Goal: Use online tool/utility: Utilize a website feature to perform a specific function

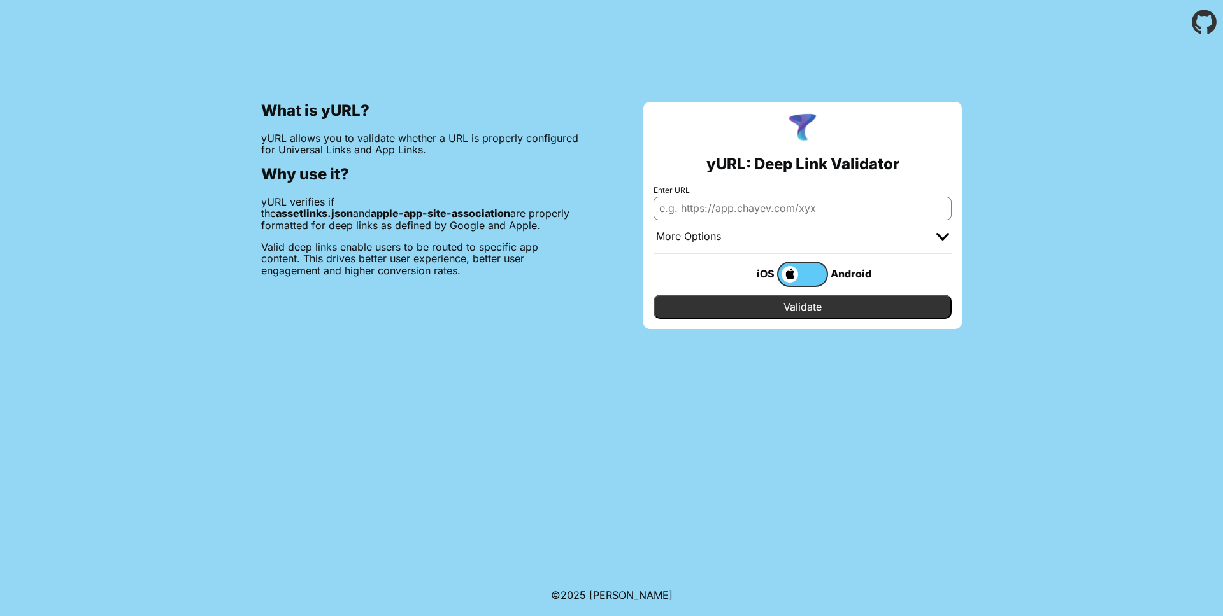
click at [735, 207] on input "Enter URL" at bounding box center [802, 208] width 298 height 23
paste input "[URL][DOMAIN_NAME]"
type input "[URL][DOMAIN_NAME]"
click at [940, 238] on img at bounding box center [942, 237] width 13 height 8
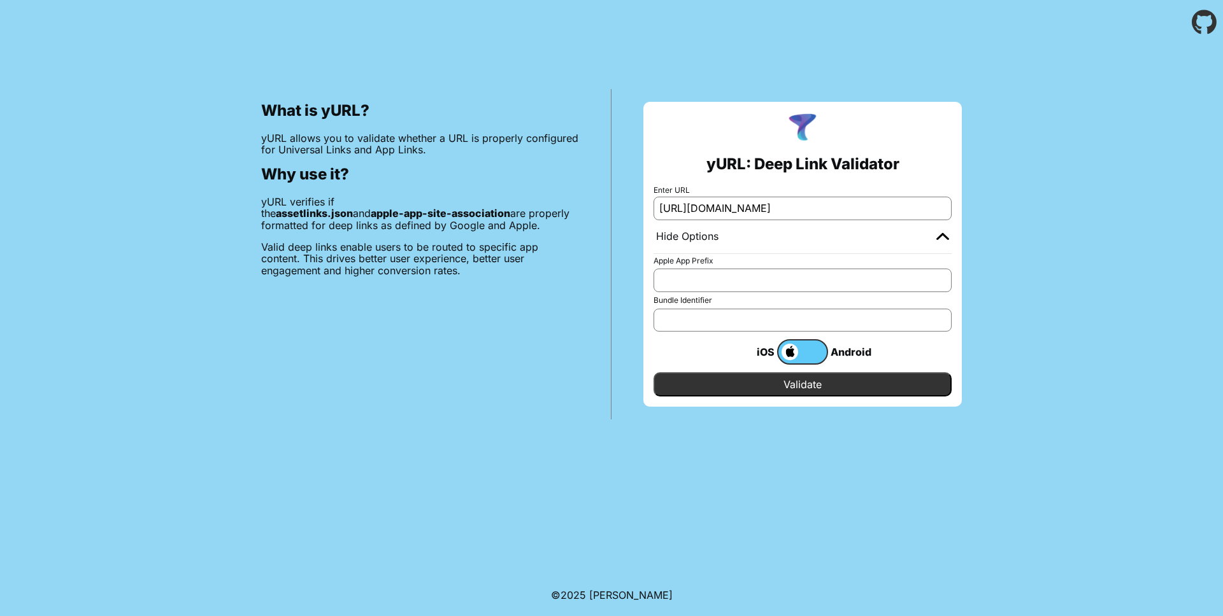
click at [799, 281] on input "Apple App Prefix" at bounding box center [802, 280] width 298 height 23
paste input "25JV4342TY"
type input "25JV4342TY"
click at [748, 317] on input "Bundle Identifier" at bounding box center [802, 320] width 298 height 23
paste input "io.[PERSON_NAME].stg.app.ios"
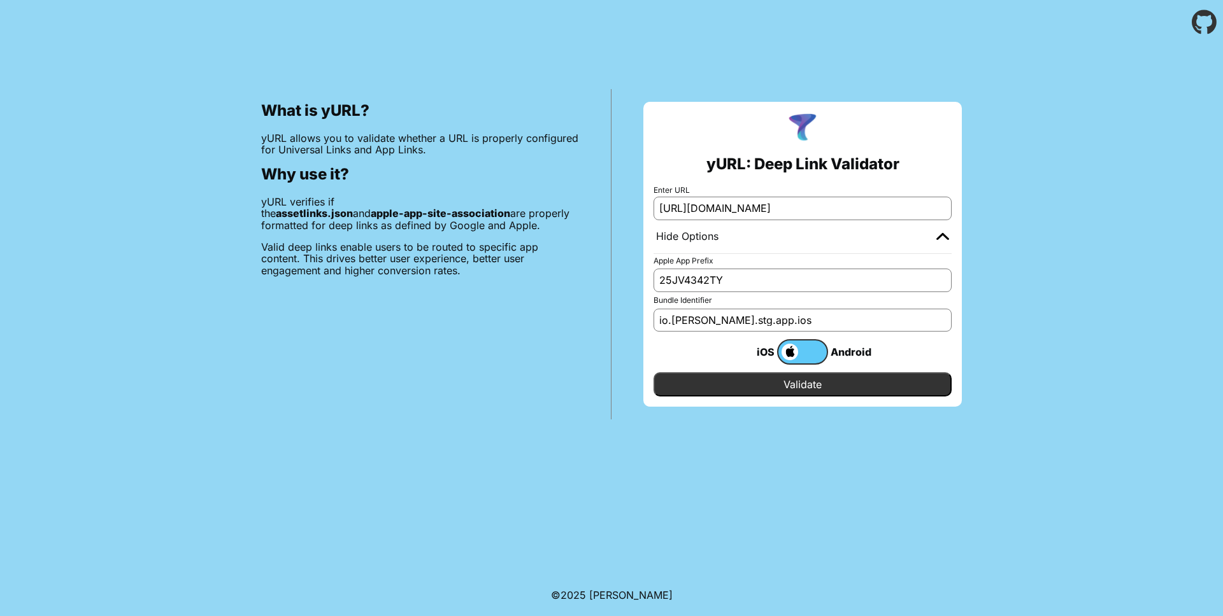
type input "io.[PERSON_NAME].stg.app.ios"
click at [757, 384] on input "Validate" at bounding box center [802, 385] width 298 height 24
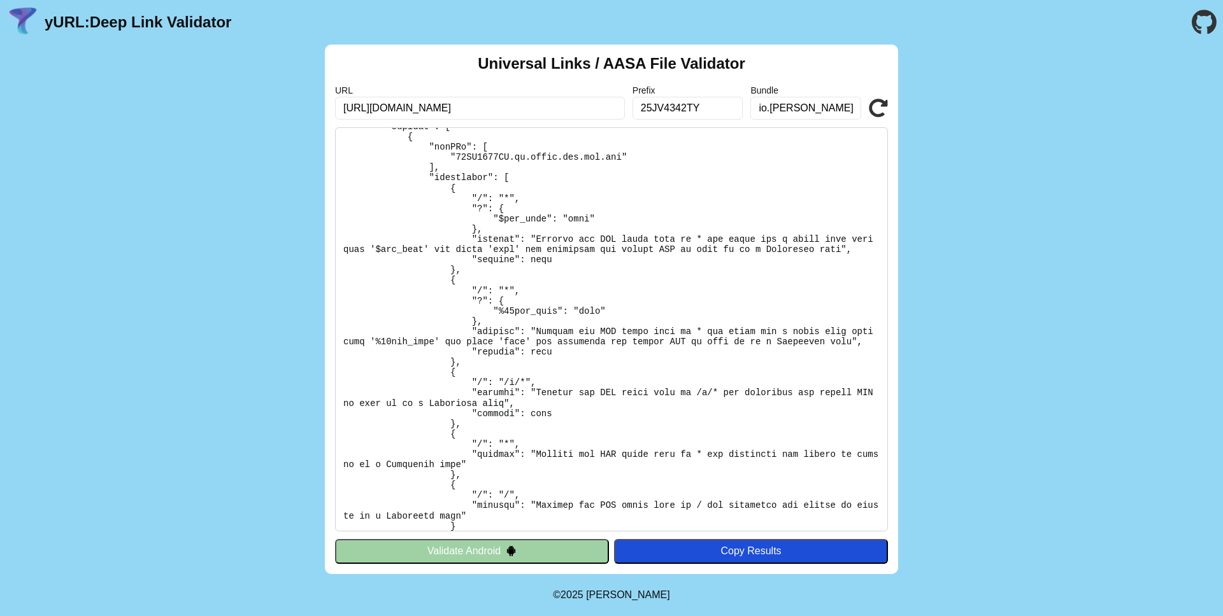
scroll to position [194, 0]
